Goal: Information Seeking & Learning: Find specific fact

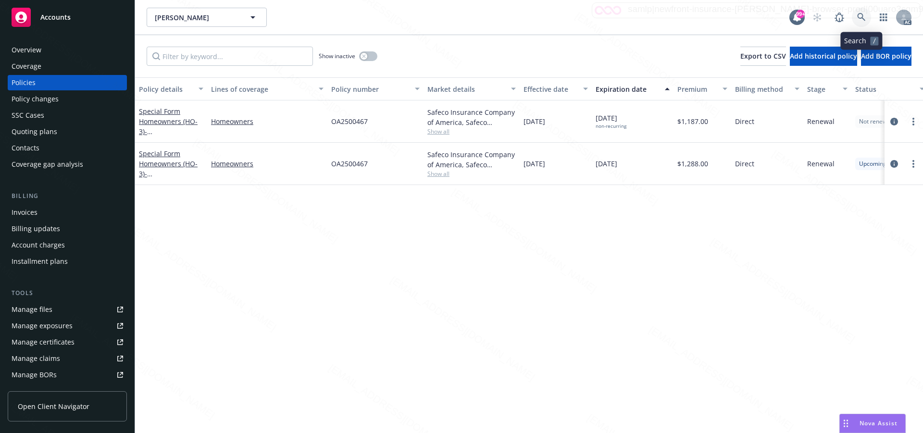
click at [863, 15] on icon at bounding box center [861, 17] width 8 height 8
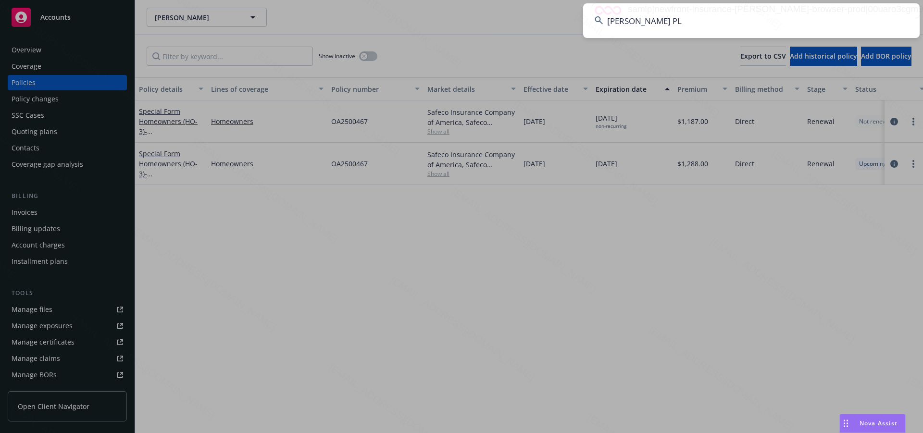
type input "[PERSON_NAME] PL"
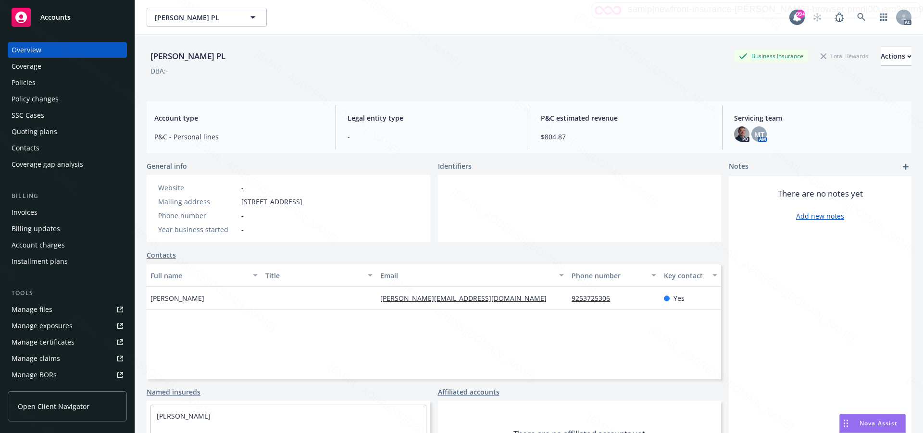
click at [240, 205] on div "Mailing address [STREET_ADDRESS]" at bounding box center [230, 202] width 152 height 10
drag, startPoint x: 240, startPoint y: 205, endPoint x: 309, endPoint y: 201, distance: 69.3
click at [306, 201] on div "Mailing address [STREET_ADDRESS]" at bounding box center [230, 202] width 152 height 10
copy span "[STREET_ADDRESS]"
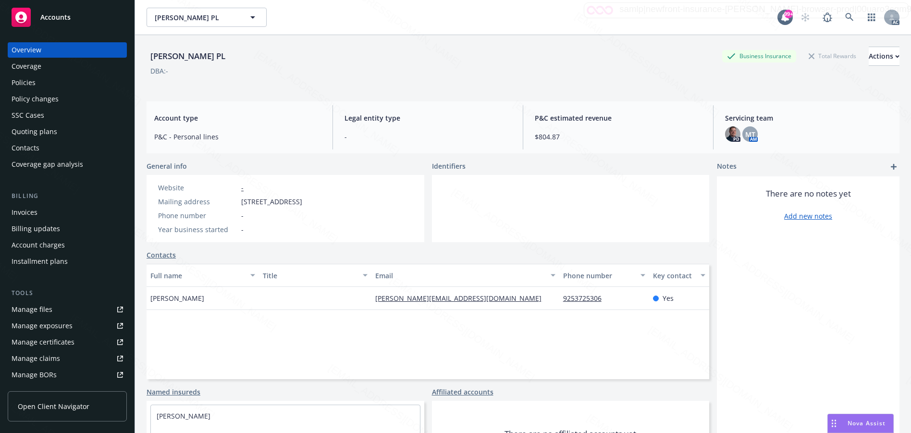
click at [32, 82] on div "Policies" at bounding box center [24, 82] width 24 height 15
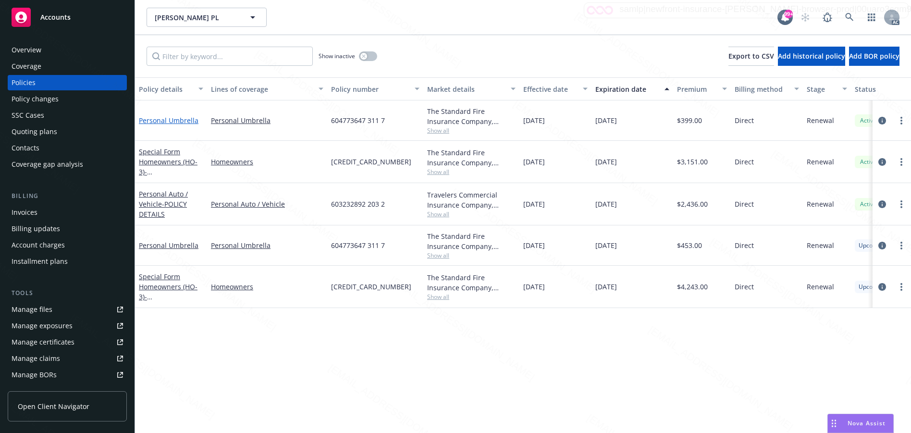
click at [160, 122] on link "Personal Umbrella" at bounding box center [169, 120] width 60 height 9
